Goal: Task Accomplishment & Management: Use online tool/utility

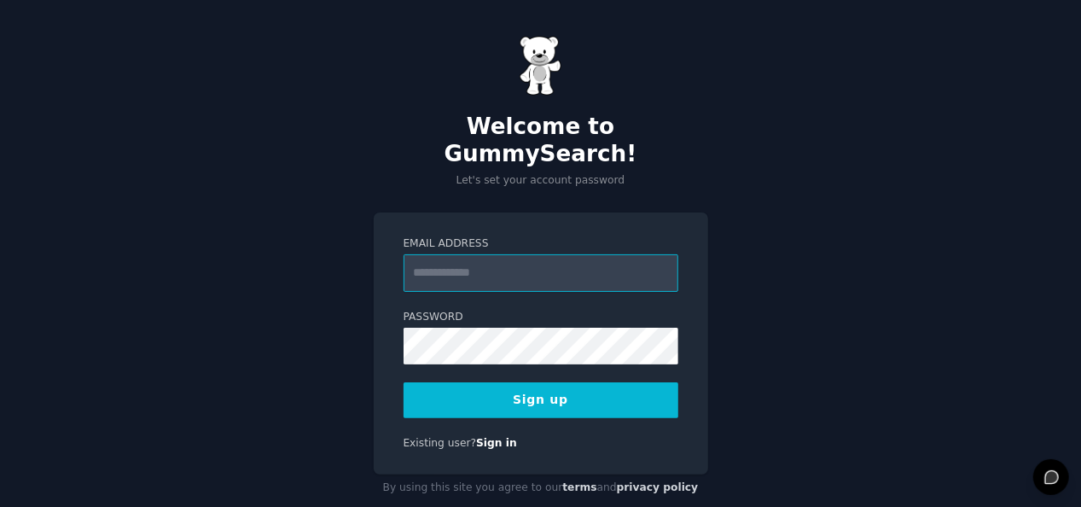
click at [595, 254] on input "Email Address" at bounding box center [541, 273] width 275 height 38
type input "**********"
click at [578, 382] on button "Sign up" at bounding box center [541, 400] width 275 height 36
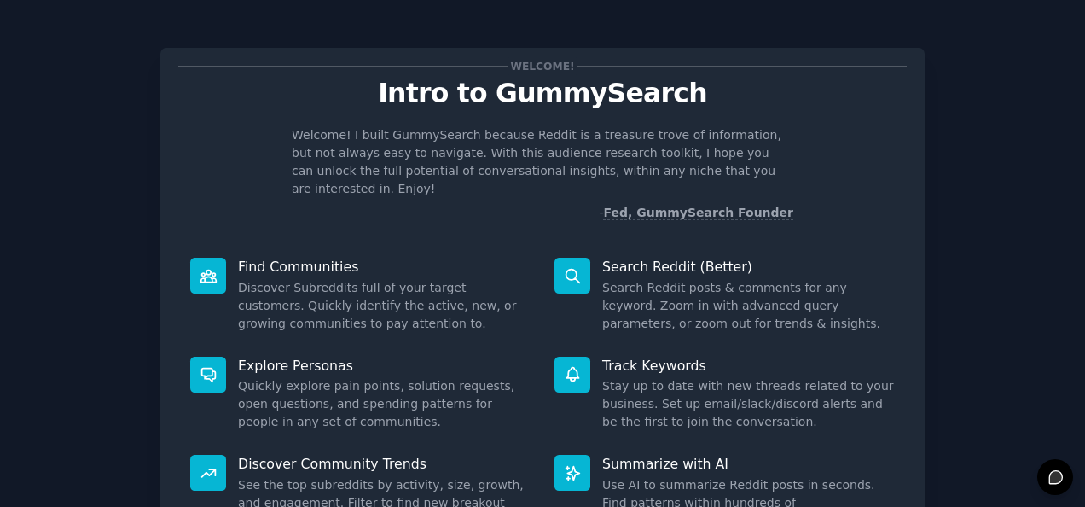
scroll to position [160, 0]
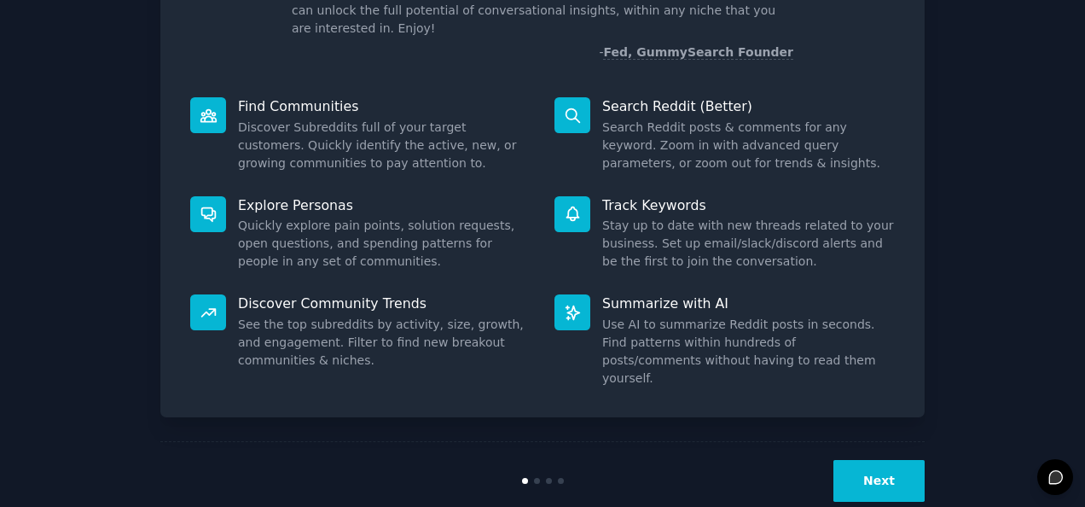
click at [886, 441] on div "Next" at bounding box center [542, 480] width 764 height 78
click at [878, 460] on button "Next" at bounding box center [878, 481] width 91 height 42
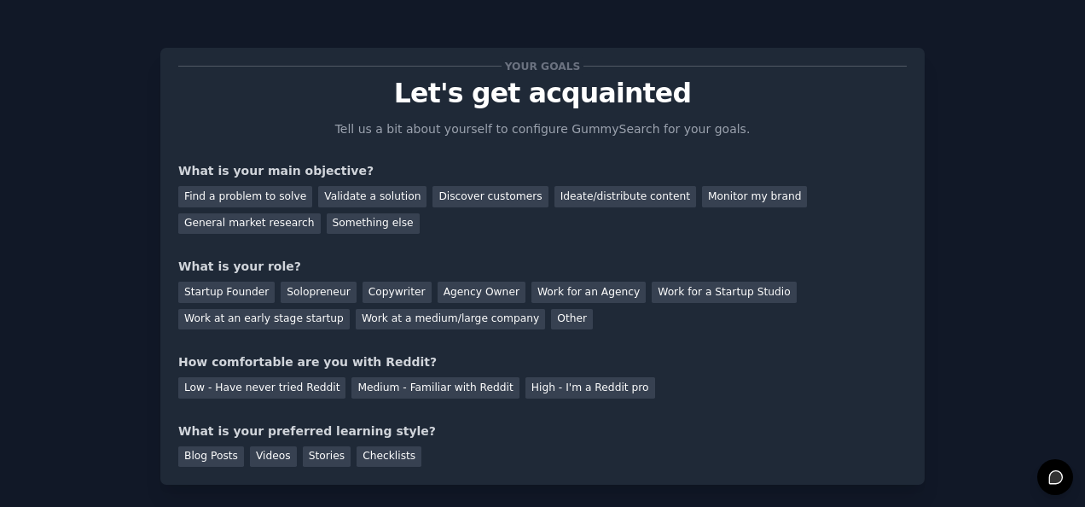
scroll to position [103, 0]
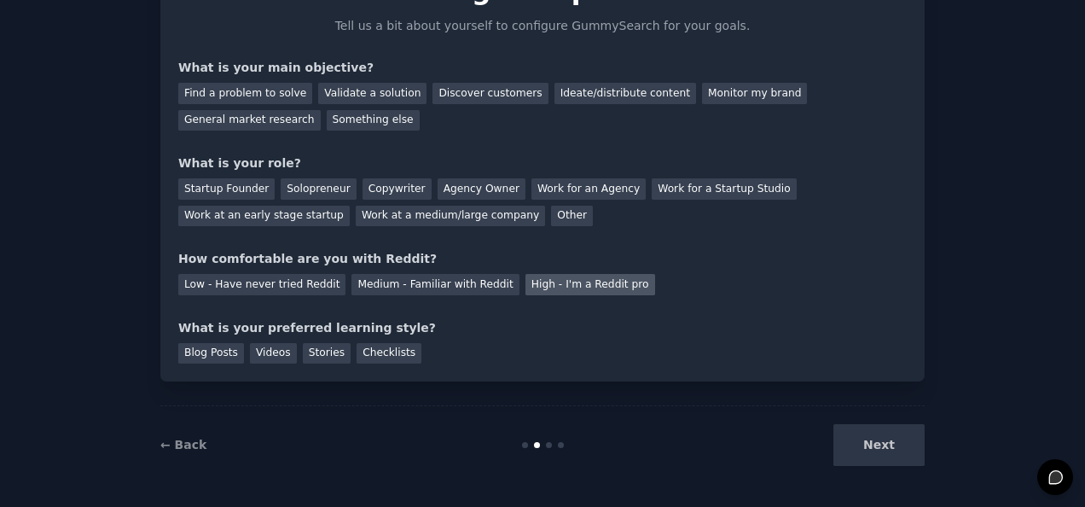
click at [555, 282] on div "High - I'm a Reddit pro" at bounding box center [591, 284] width 130 height 21
click at [433, 253] on div "How comfortable are you with Reddit?" at bounding box center [542, 259] width 729 height 18
click at [470, 191] on div "Agency Owner" at bounding box center [482, 188] width 88 height 21
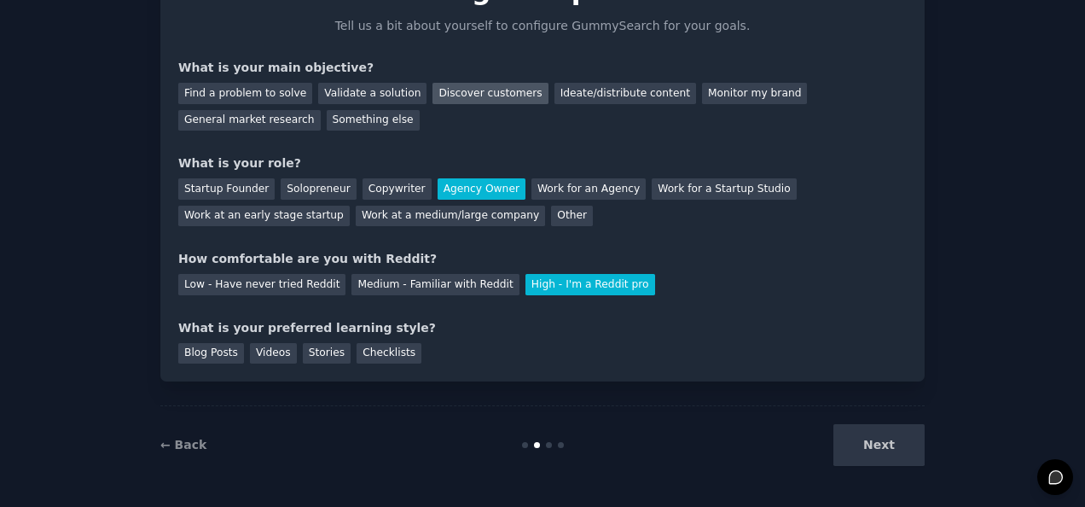
click at [470, 102] on div "Discover customers" at bounding box center [490, 93] width 115 height 21
click at [862, 457] on div "Next" at bounding box center [797, 445] width 255 height 42
click at [878, 437] on div "Next" at bounding box center [797, 445] width 255 height 42
click at [370, 343] on div "Checklists" at bounding box center [389, 353] width 65 height 21
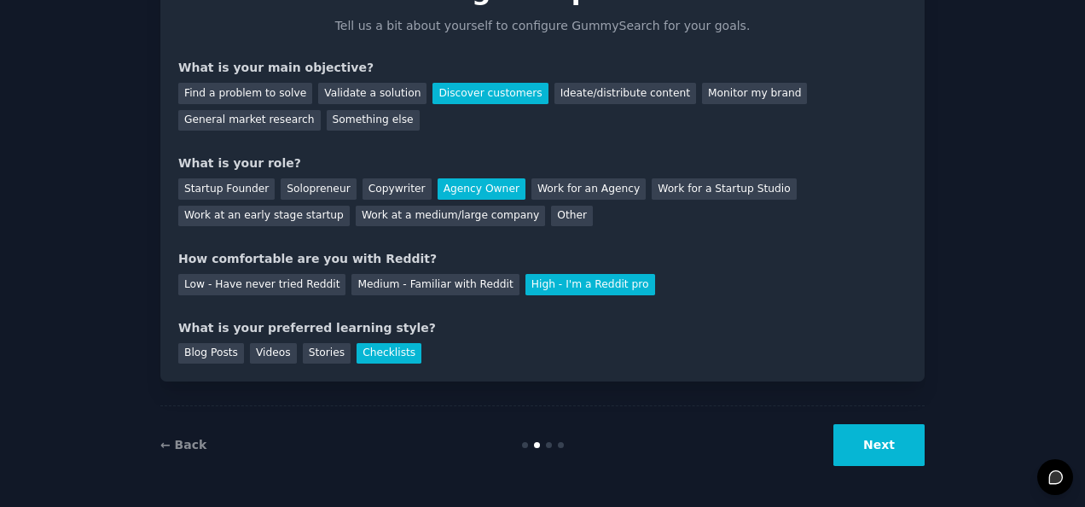
click at [851, 442] on button "Next" at bounding box center [878, 445] width 91 height 42
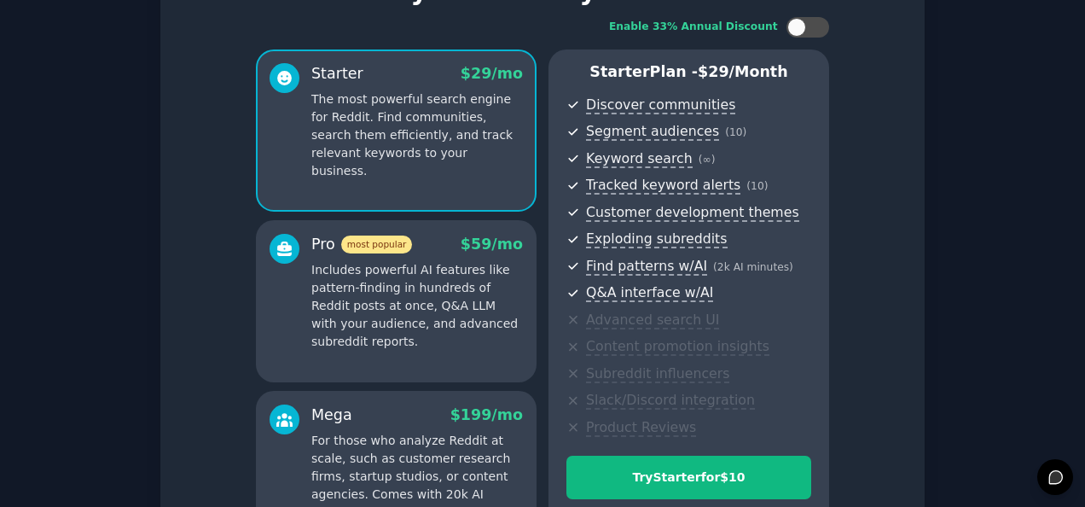
scroll to position [311, 0]
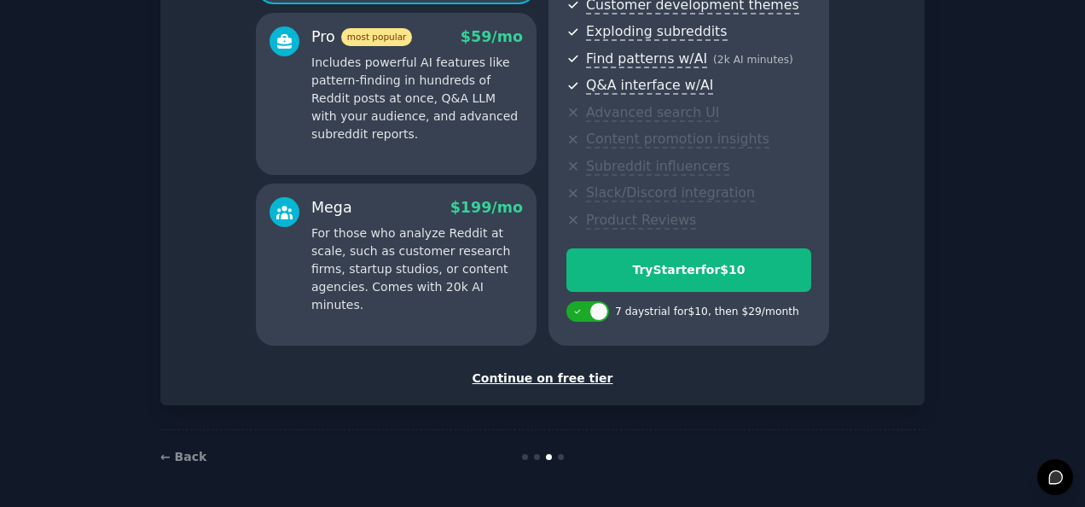
click at [537, 376] on div "Continue on free tier" at bounding box center [542, 378] width 729 height 18
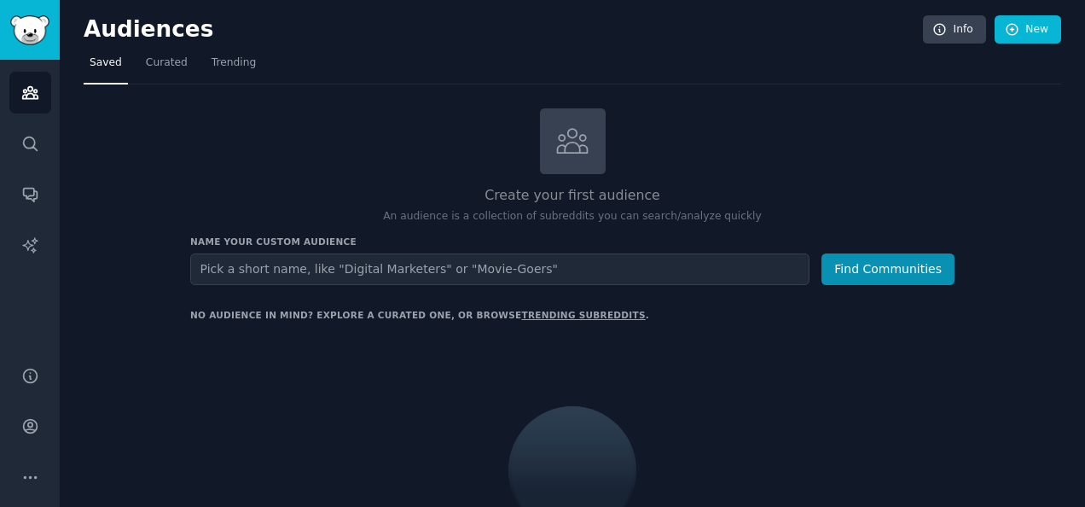
click at [419, 267] on input "text" at bounding box center [499, 269] width 619 height 32
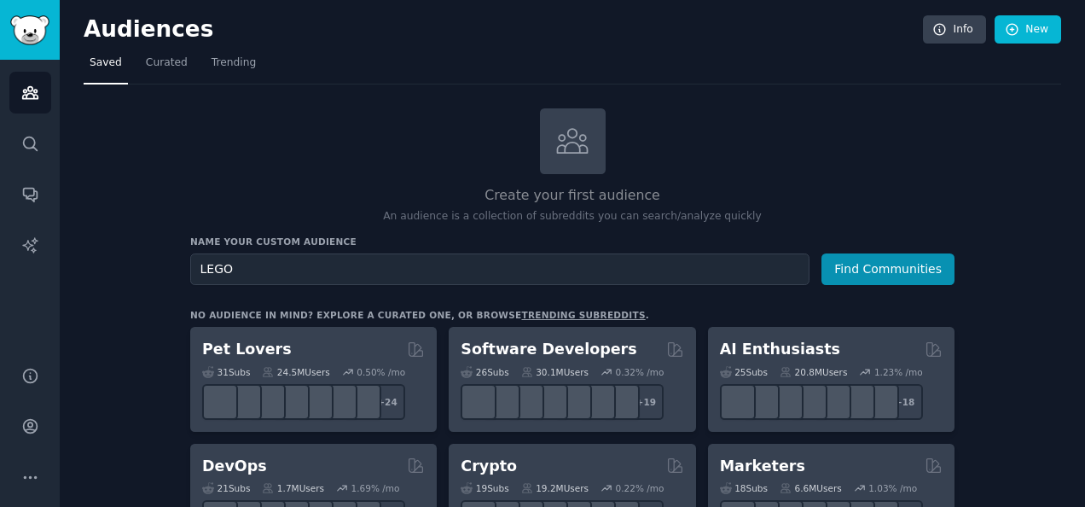
type input "LEGO"
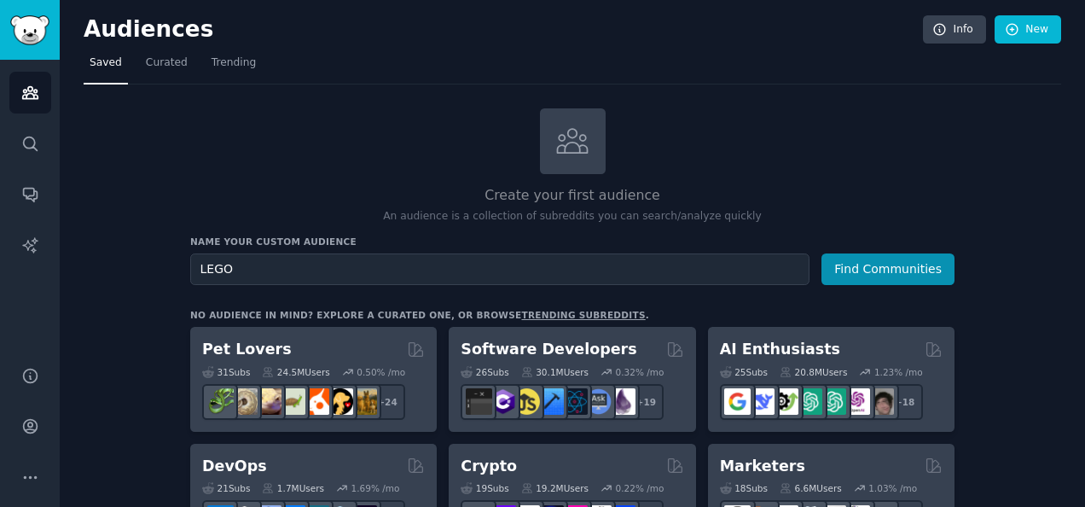
click at [822, 253] on button "Find Communities" at bounding box center [888, 269] width 133 height 32
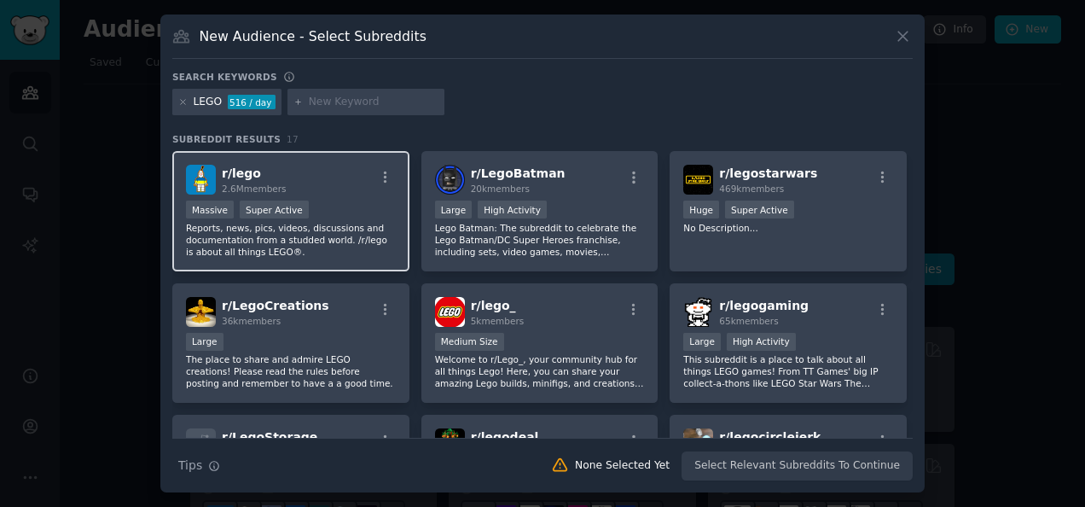
click at [336, 204] on div ">= 95th percentile for submissions / day Massive Super Active" at bounding box center [291, 210] width 210 height 21
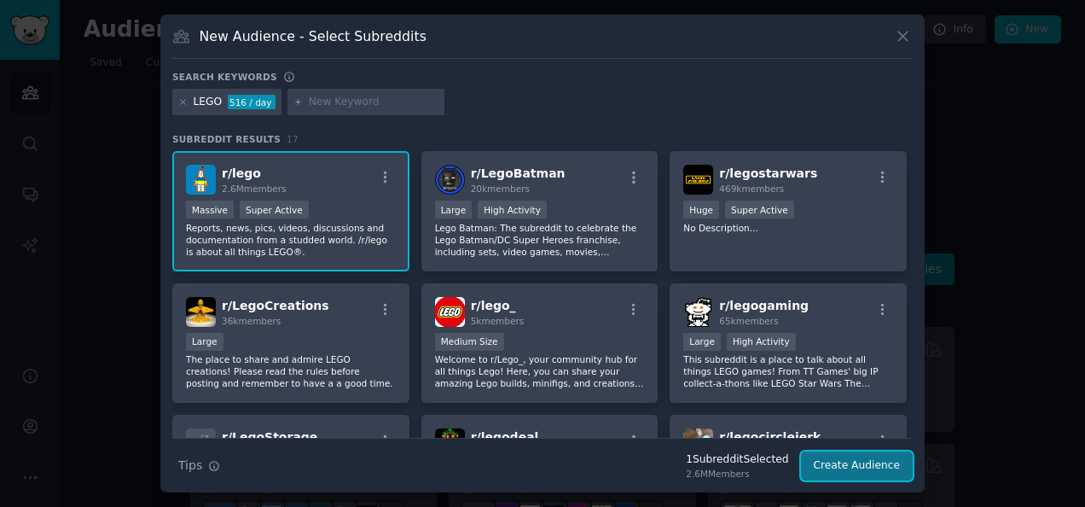
click at [884, 468] on button "Create Audience" at bounding box center [857, 465] width 113 height 29
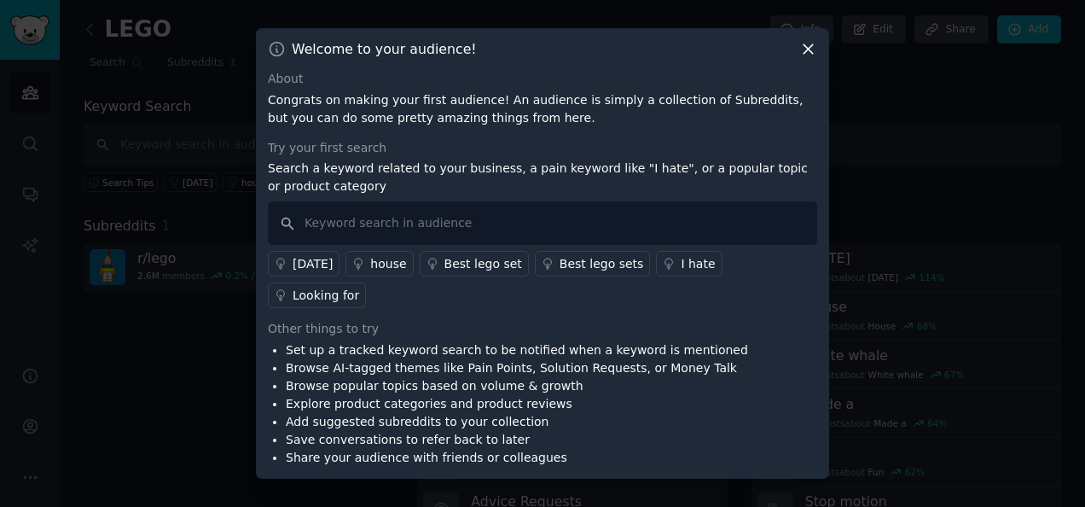
click at [802, 52] on div "Welcome to your audience! About Congrats on making your first audience! An audi…" at bounding box center [542, 253] width 573 height 450
click at [805, 57] on icon at bounding box center [808, 49] width 18 height 18
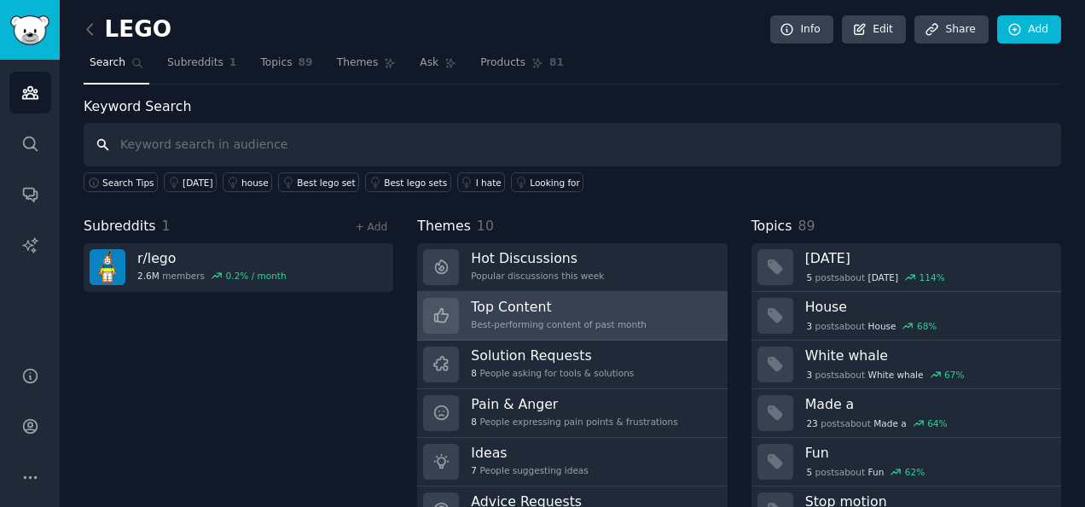
scroll to position [49, 0]
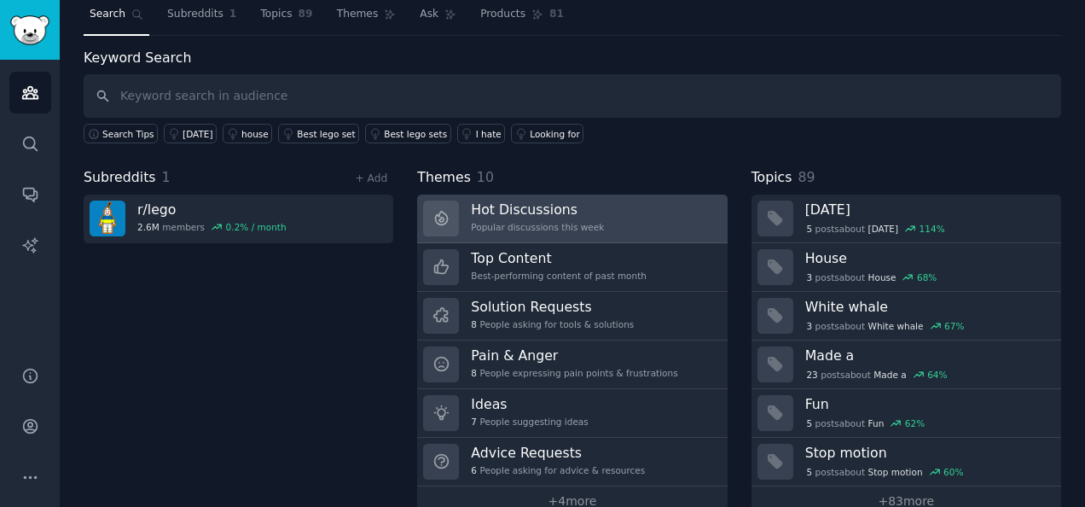
click at [520, 213] on h3 "Hot Discussions" at bounding box center [537, 209] width 133 height 18
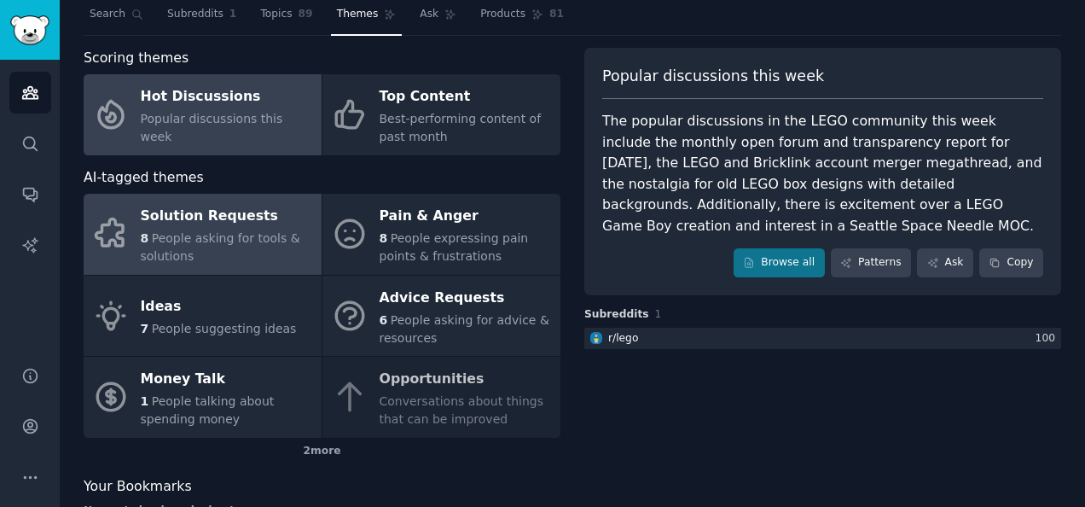
click at [217, 234] on span "People asking for tools & solutions" at bounding box center [221, 247] width 160 height 32
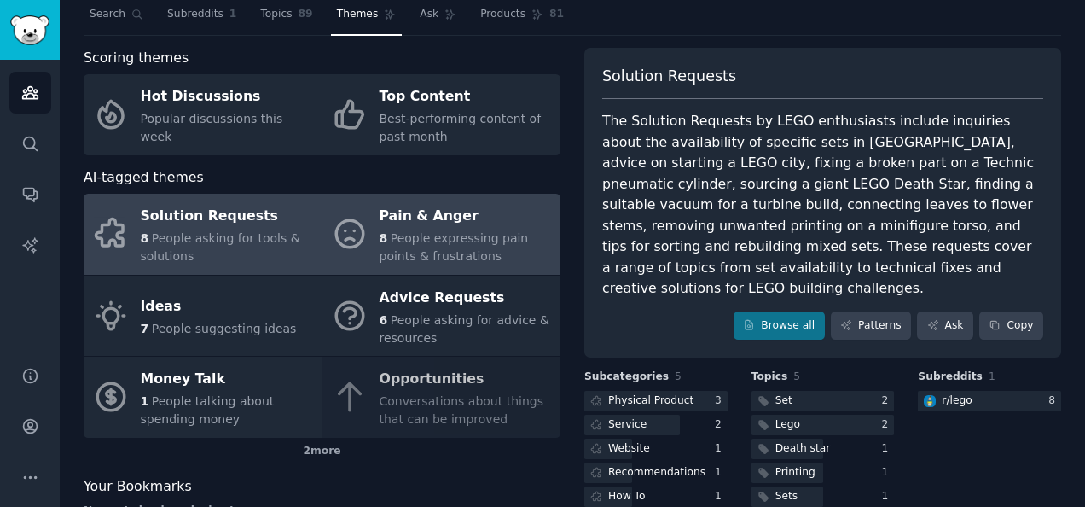
click at [475, 223] on div "Pain & Anger" at bounding box center [466, 216] width 172 height 27
